Goal: Information Seeking & Learning: Learn about a topic

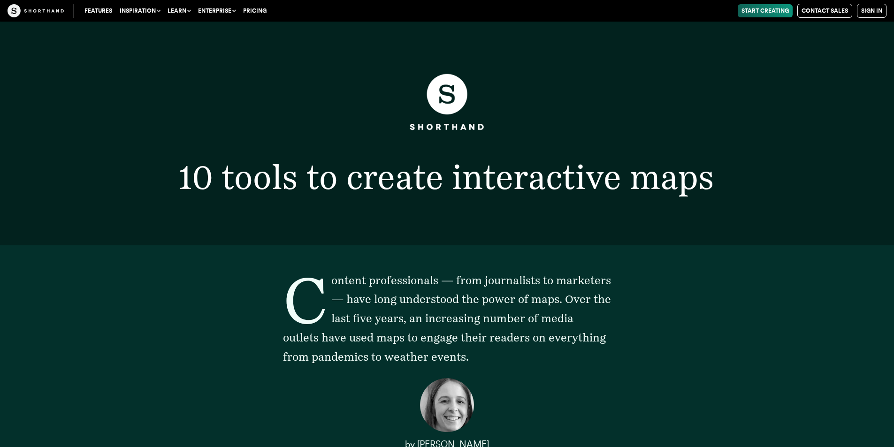
scroll to position [516, 0]
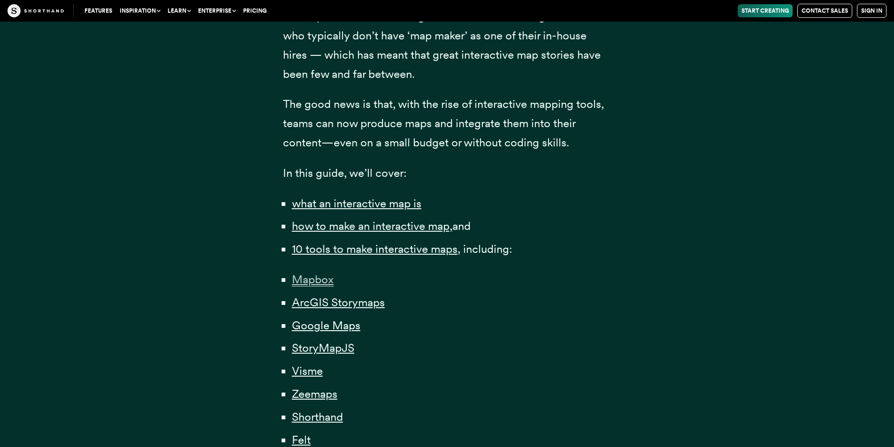
click at [323, 285] on span "Mapbox" at bounding box center [313, 280] width 42 height 14
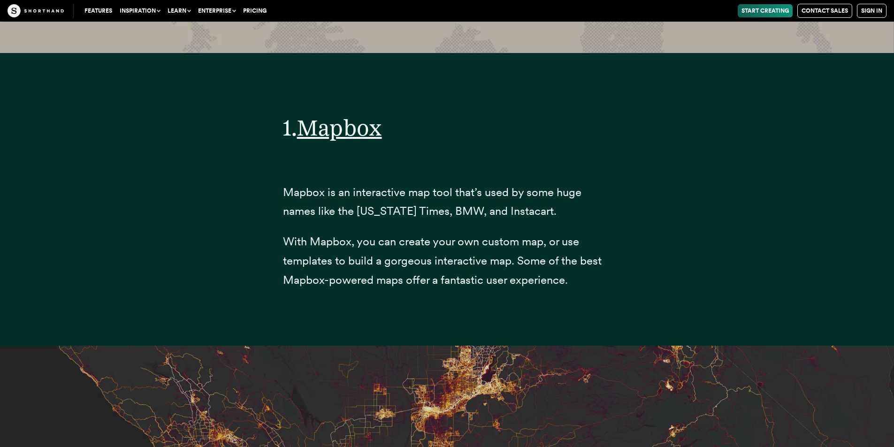
scroll to position [3664, 0]
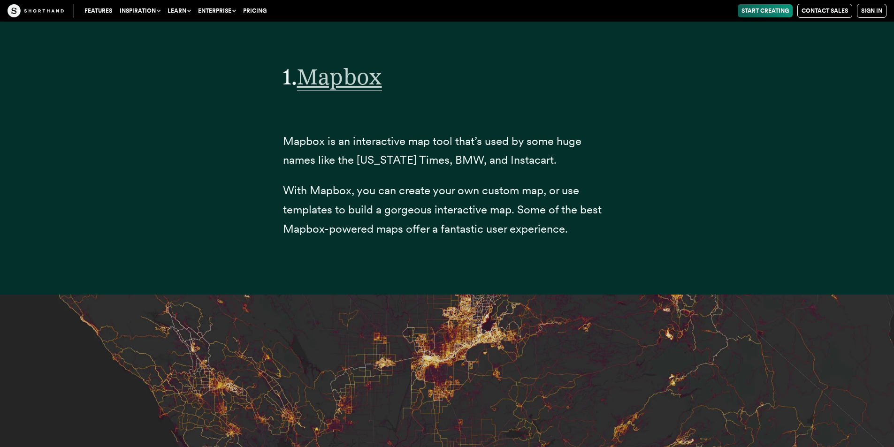
click at [354, 91] on span "Mapbox" at bounding box center [339, 77] width 85 height 28
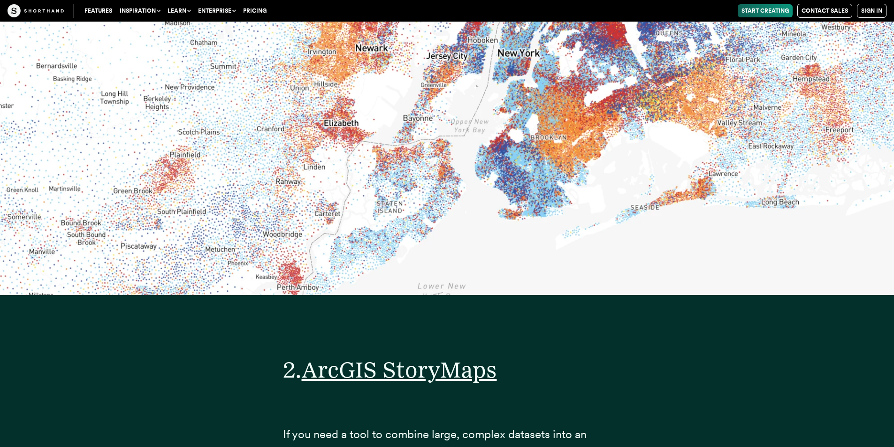
scroll to position [5821, 0]
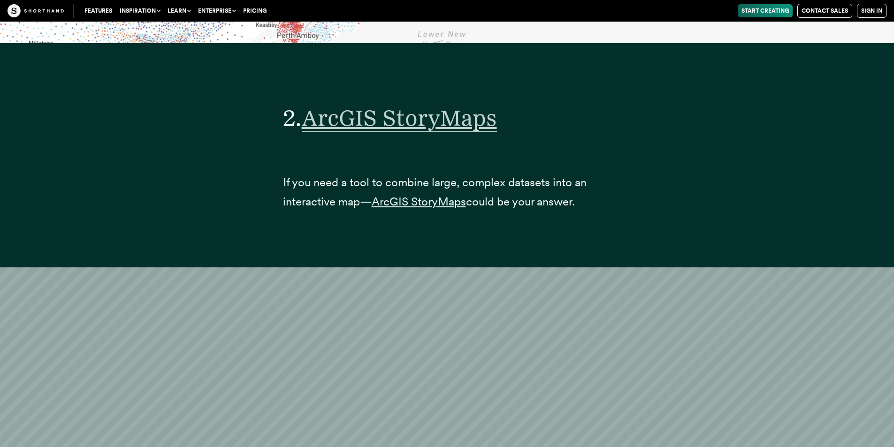
click at [364, 132] on span "ArcGIS StoryMaps" at bounding box center [399, 118] width 195 height 28
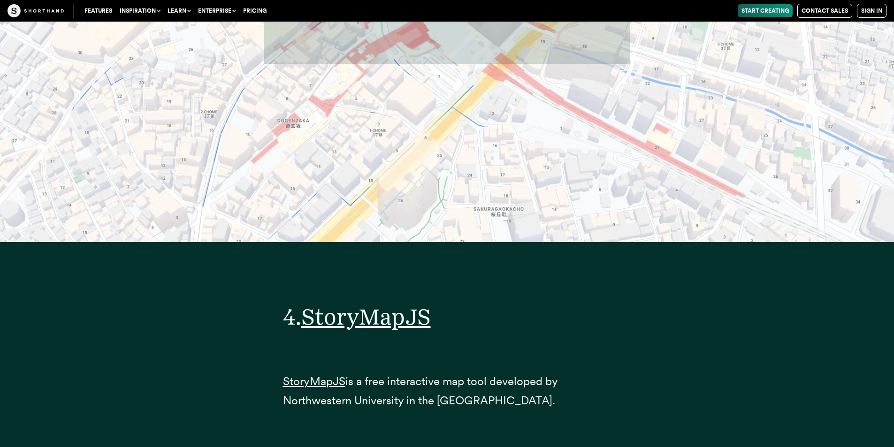
scroll to position [10747, 0]
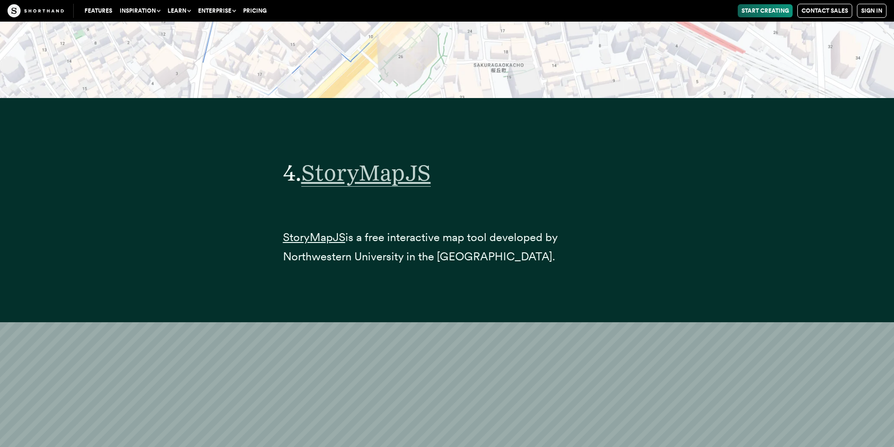
click at [398, 176] on span "StoryMapJS" at bounding box center [365, 173] width 129 height 28
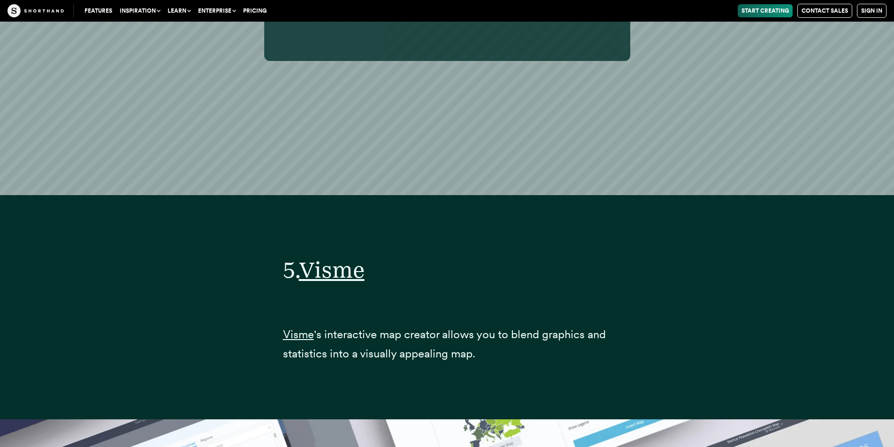
scroll to position [13233, 0]
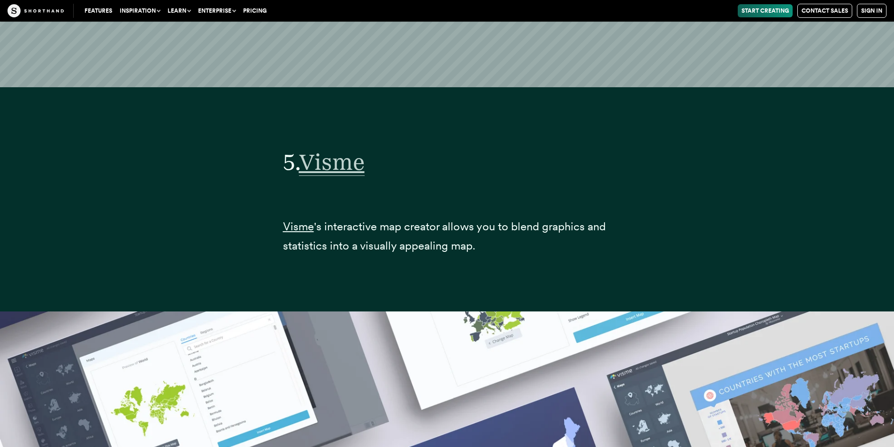
click at [326, 166] on span "Visme" at bounding box center [332, 162] width 66 height 28
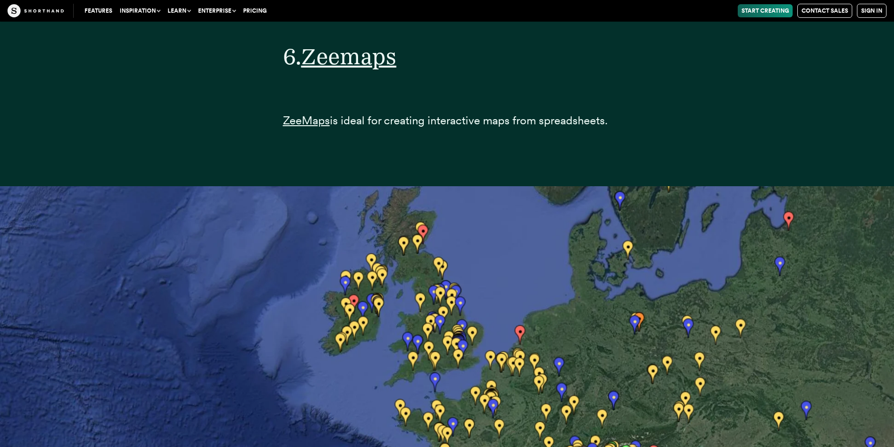
scroll to position [15484, 0]
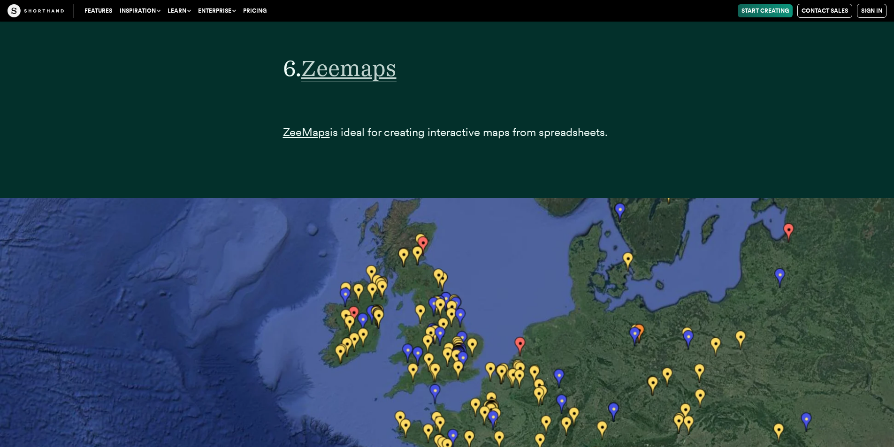
click at [366, 74] on span "Zeemaps" at bounding box center [348, 68] width 95 height 28
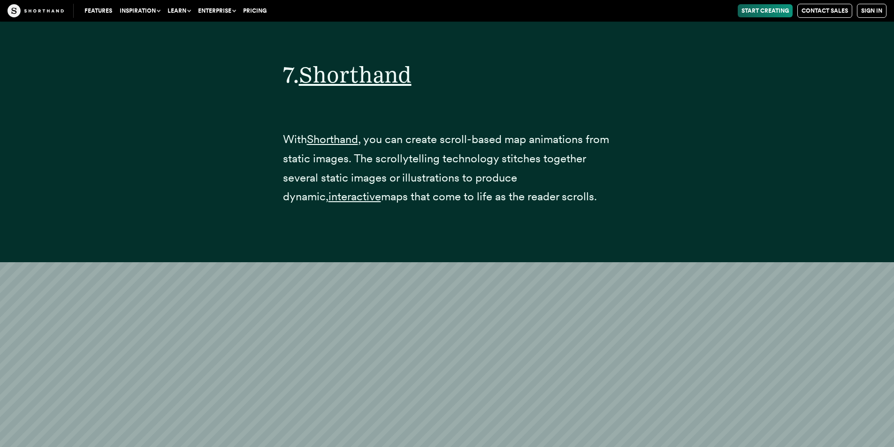
scroll to position [17361, 0]
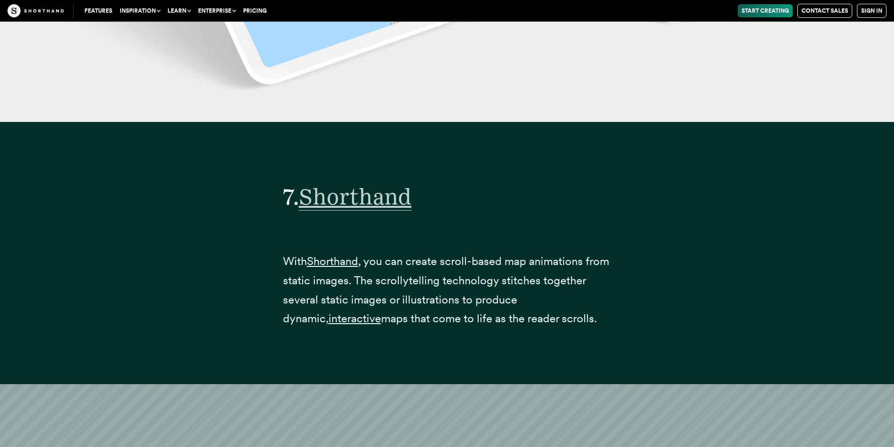
click at [361, 197] on span "Shorthand" at bounding box center [355, 197] width 113 height 28
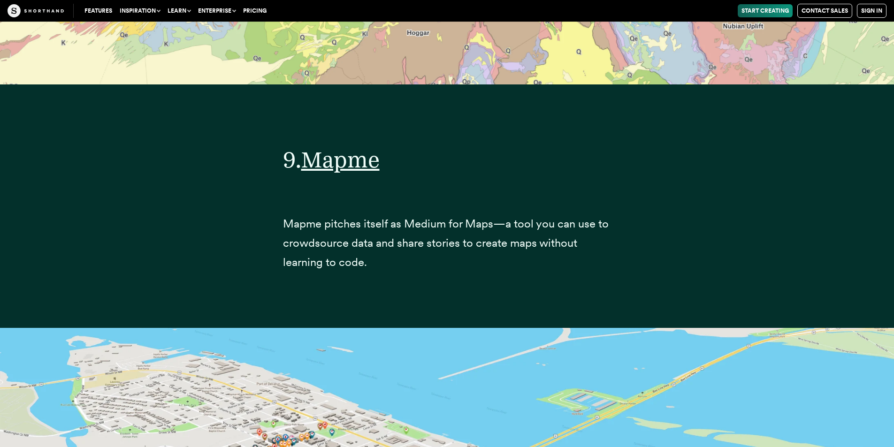
scroll to position [21395, 0]
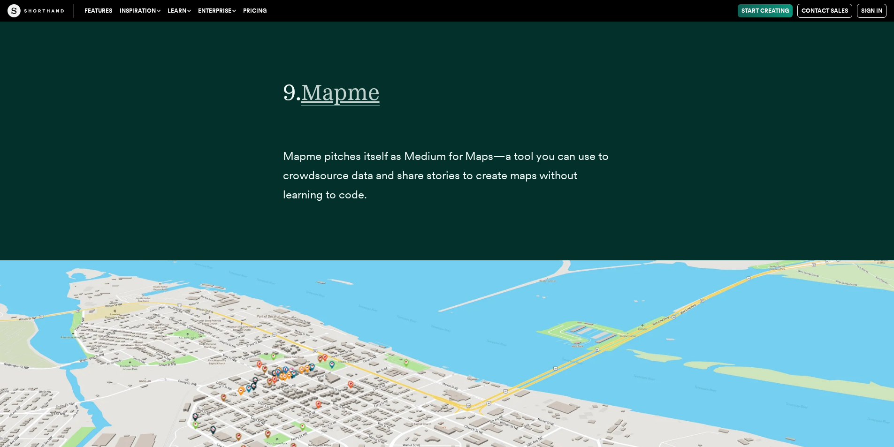
click at [327, 97] on span "Mapme" at bounding box center [340, 92] width 78 height 28
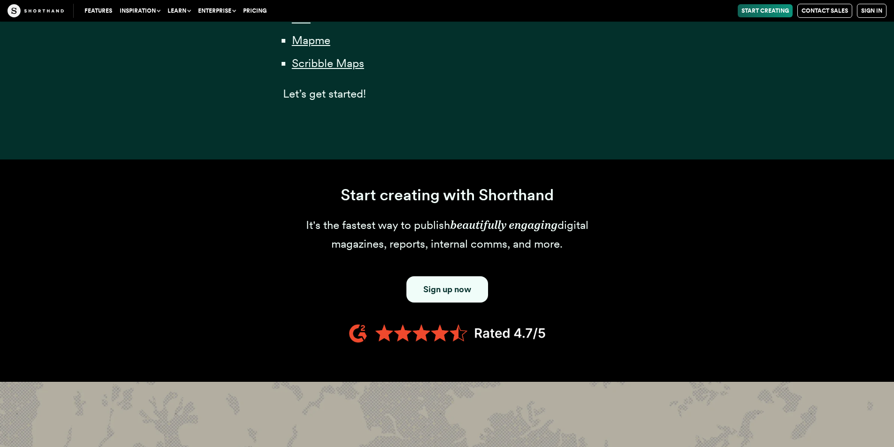
scroll to position [1407, 0]
